Goal: Information Seeking & Learning: Check status

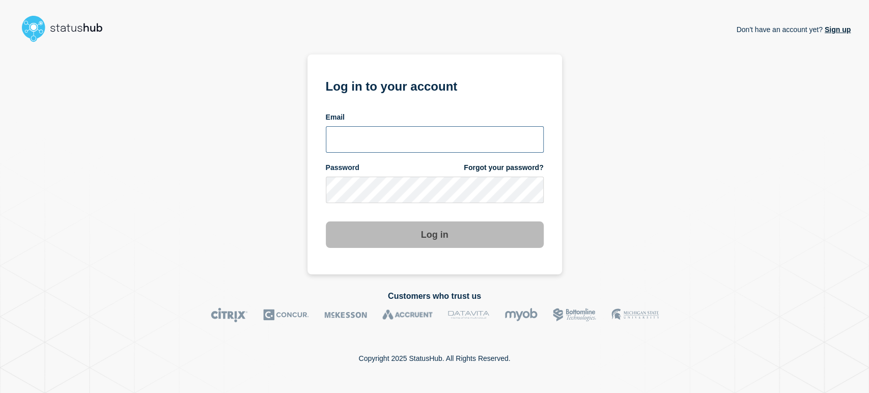
click at [343, 140] on input "email input" at bounding box center [435, 139] width 218 height 26
type input "sean.webb@conexon.us"
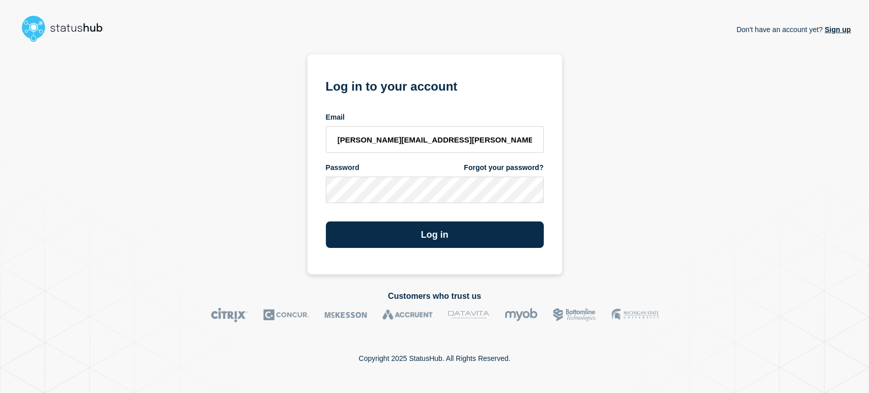
click at [326, 222] on button "Log in" at bounding box center [435, 235] width 218 height 26
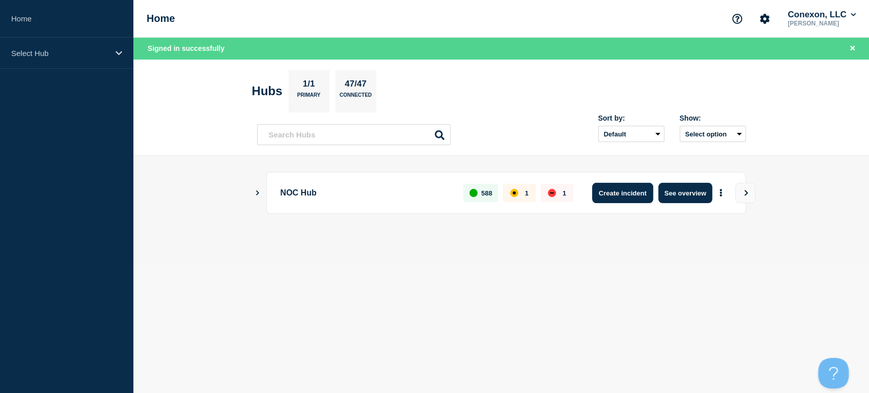
click at [604, 196] on button "Create incident" at bounding box center [622, 193] width 61 height 20
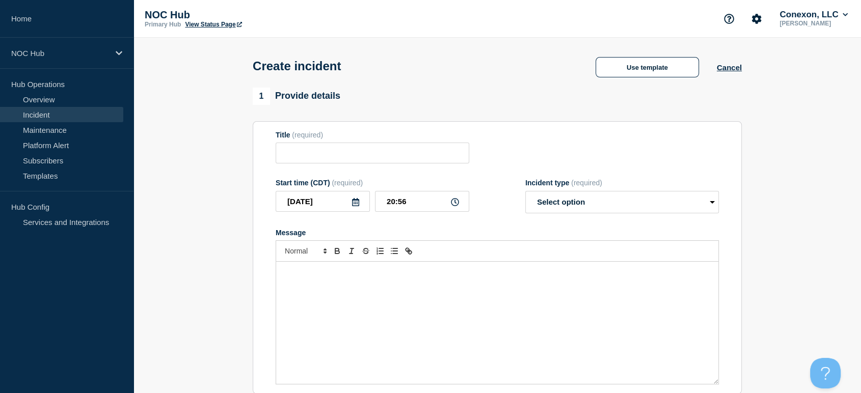
click at [31, 113] on link "Incident" at bounding box center [61, 114] width 123 height 15
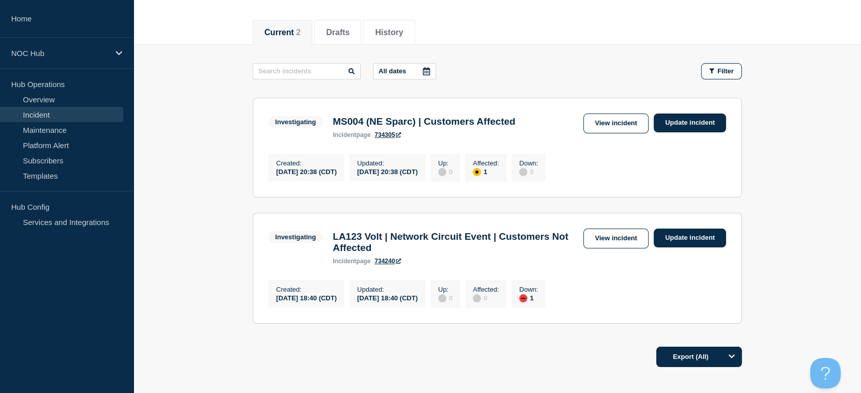
scroll to position [170, 0]
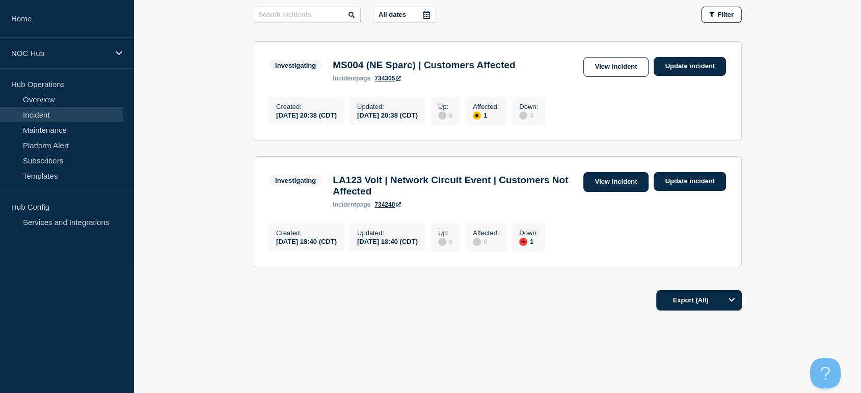
click at [591, 185] on link "View incident" at bounding box center [616, 182] width 66 height 20
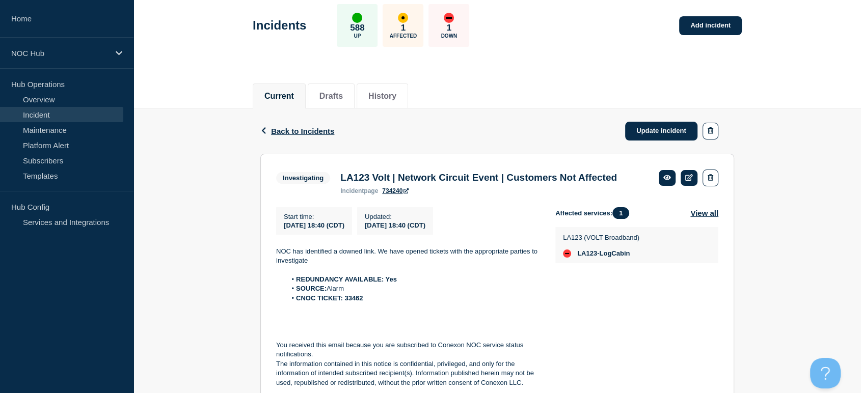
scroll to position [108, 0]
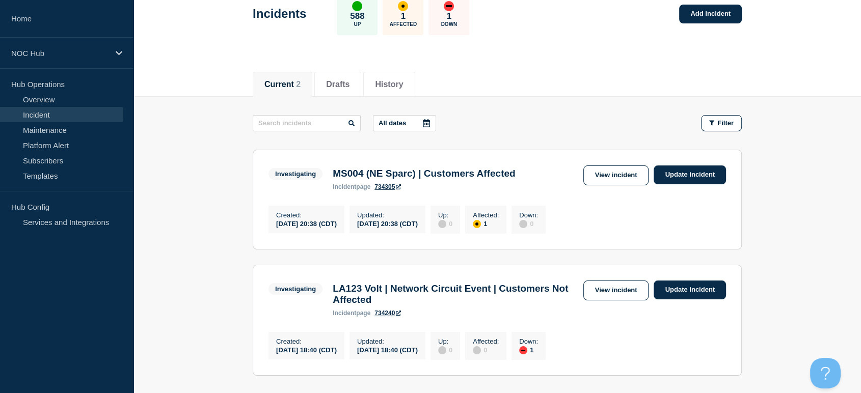
scroll to position [170, 0]
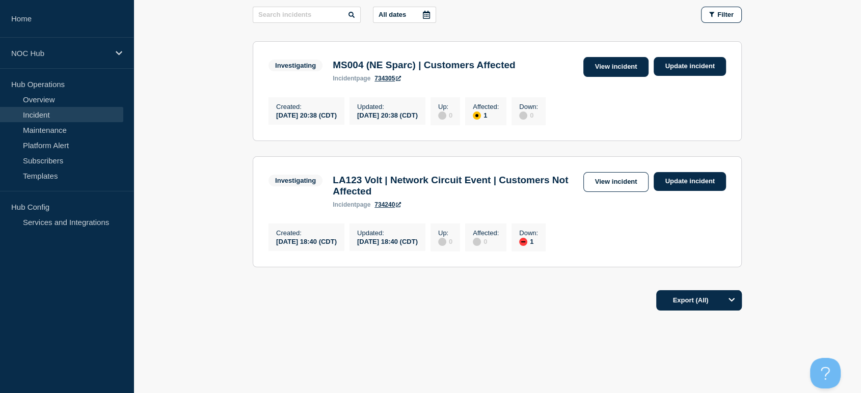
click at [614, 64] on link "View incident" at bounding box center [616, 67] width 66 height 20
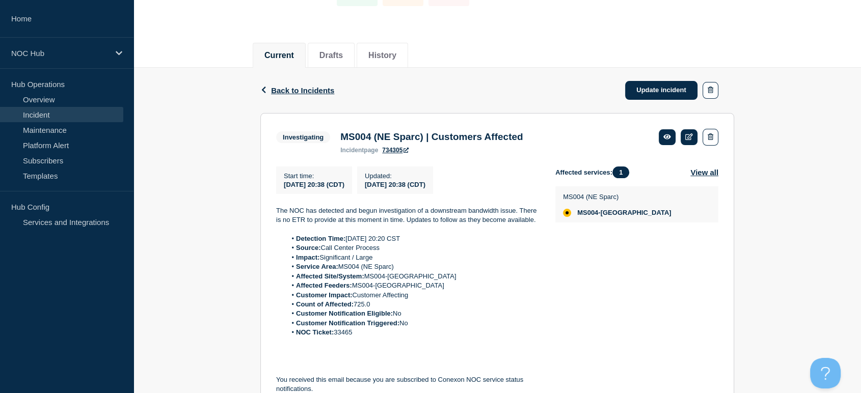
scroll to position [169, 0]
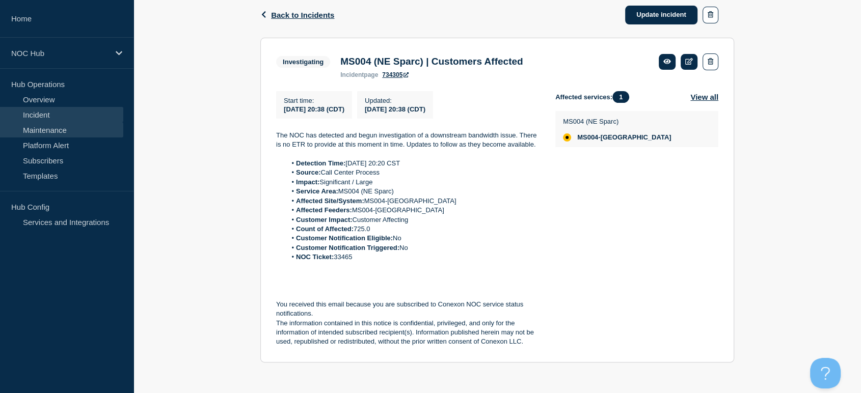
click at [54, 131] on link "Maintenance" at bounding box center [61, 129] width 123 height 15
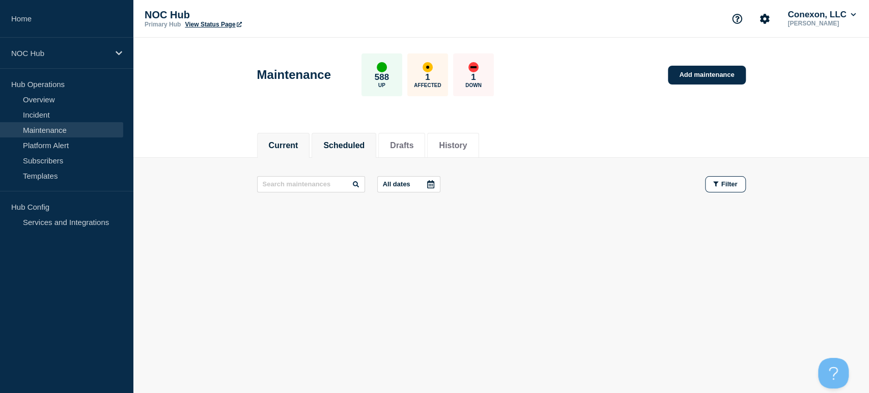
click at [360, 145] on button "Scheduled" at bounding box center [343, 145] width 41 height 9
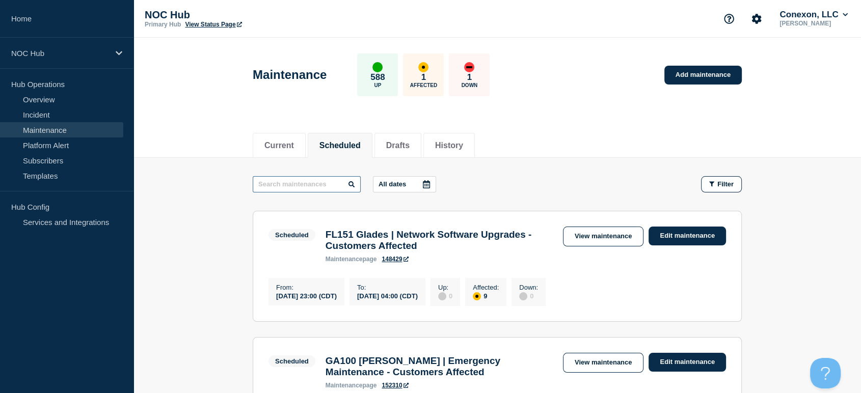
click at [263, 188] on input "text" at bounding box center [307, 184] width 108 height 16
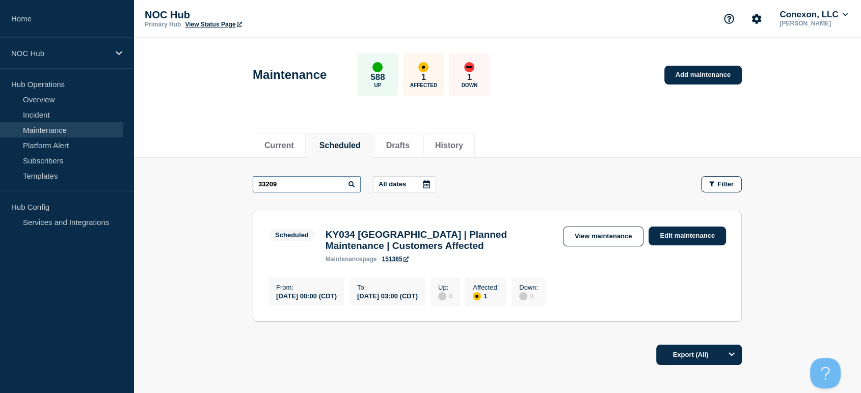
drag, startPoint x: 297, startPoint y: 183, endPoint x: 220, endPoint y: 180, distance: 78.0
click at [220, 180] on main "33209 All dates Filter Scheduled 1 Affected KY034 [GEOGRAPHIC_DATA] | Planned M…" at bounding box center [496, 247] width 727 height 179
drag, startPoint x: 300, startPoint y: 181, endPoint x: 147, endPoint y: 174, distance: 153.9
click at [147, 174] on main "31850 All dates Filter Scheduled 2 Affected FL158 (Escambia) | Planned Maintena…" at bounding box center [496, 247] width 727 height 179
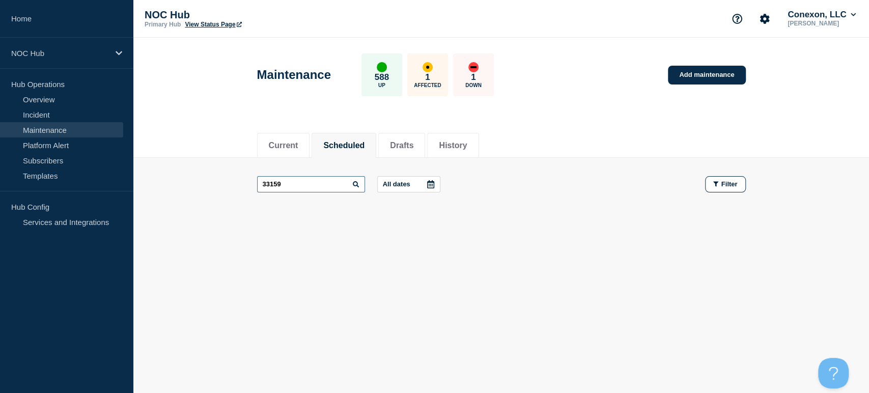
drag, startPoint x: 297, startPoint y: 188, endPoint x: 237, endPoint y: 187, distance: 60.1
click at [237, 187] on main "33159 All dates Filter" at bounding box center [501, 184] width 736 height 53
type input "33209"
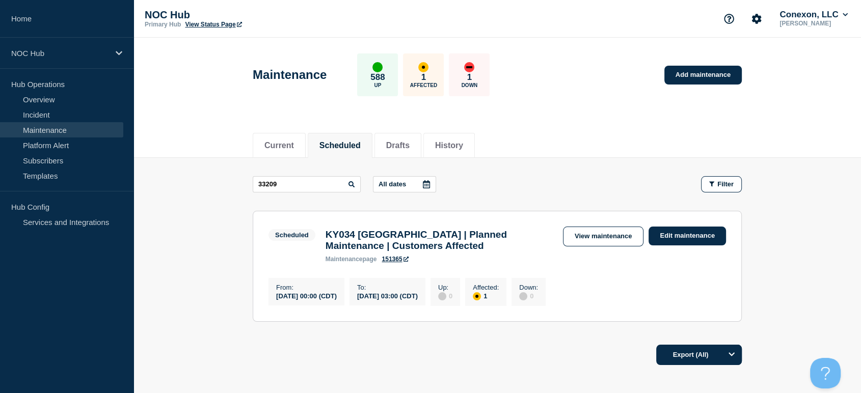
click at [579, 77] on div "Maintenance 588 Up 1 Affected 1 Down Add maintenance" at bounding box center [497, 71] width 512 height 62
